Goal: Navigation & Orientation: Understand site structure

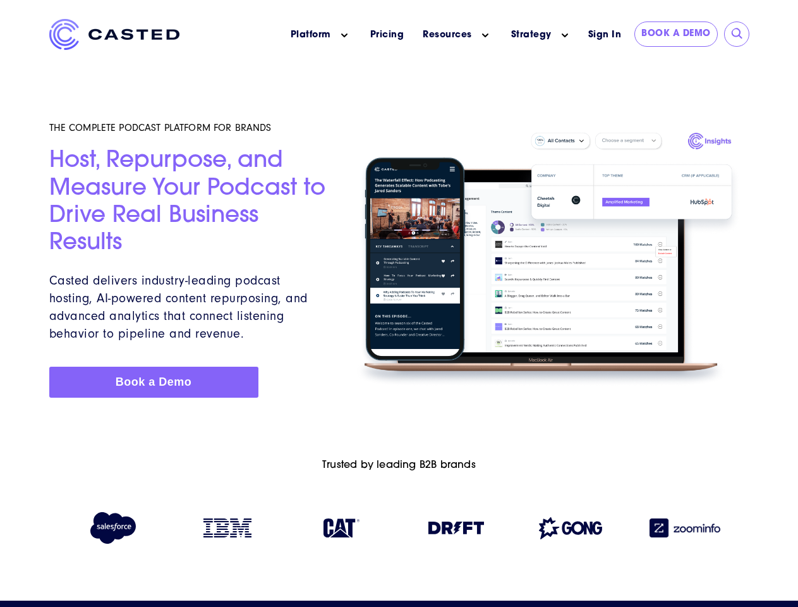
click at [345, 35] on icon "Main menu" at bounding box center [344, 35] width 6 height 6
click at [485, 35] on icon "Main menu" at bounding box center [485, 35] width 6 height 6
click at [531, 35] on link "Strategy" at bounding box center [531, 34] width 40 height 13
click at [565, 35] on icon "Main menu" at bounding box center [565, 35] width 6 height 6
click at [738, 34] on input "submit" at bounding box center [737, 34] width 13 height 13
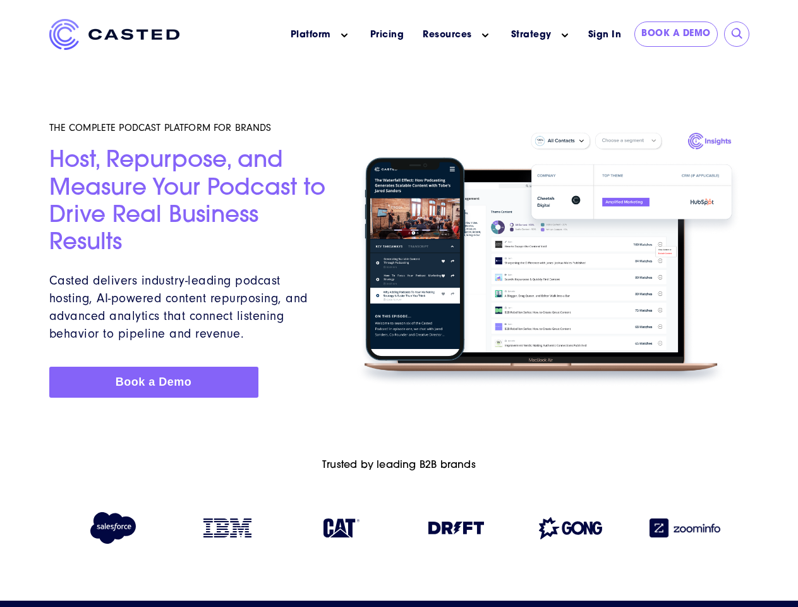
click at [456, 530] on img at bounding box center [457, 528] width 56 height 13
click at [571, 530] on img at bounding box center [570, 528] width 63 height 22
click at [685, 530] on img at bounding box center [685, 527] width 71 height 19
